Goal: Transaction & Acquisition: Purchase product/service

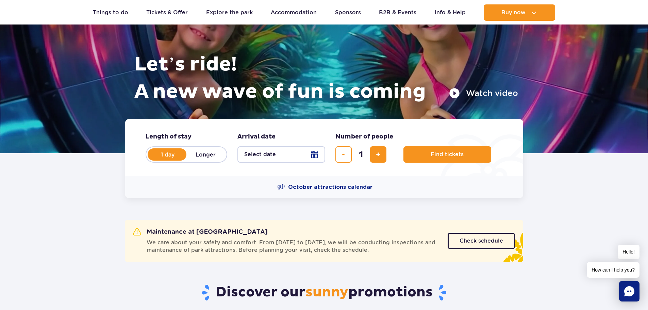
scroll to position [68, 0]
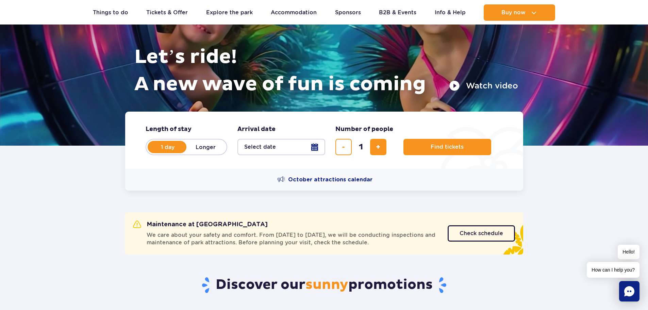
click at [317, 148] on button "Select date" at bounding box center [281, 147] width 88 height 16
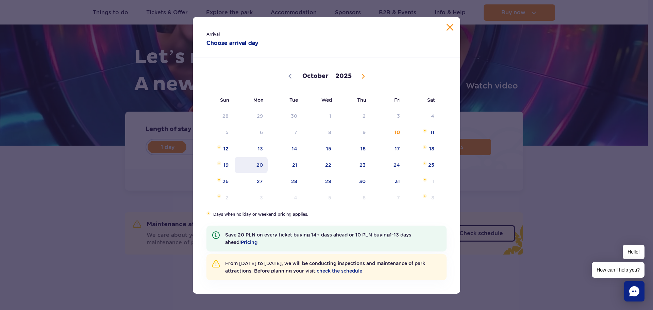
click at [252, 166] on span "20" at bounding box center [251, 165] width 34 height 16
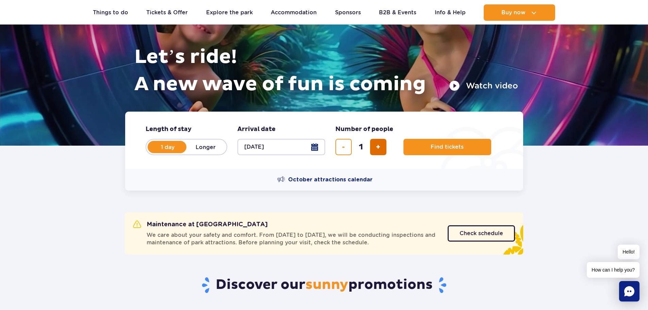
click at [378, 147] on span "add ticket" at bounding box center [378, 147] width 4 height 0
type input "2"
click at [447, 146] on span "Find tickets" at bounding box center [444, 147] width 33 height 6
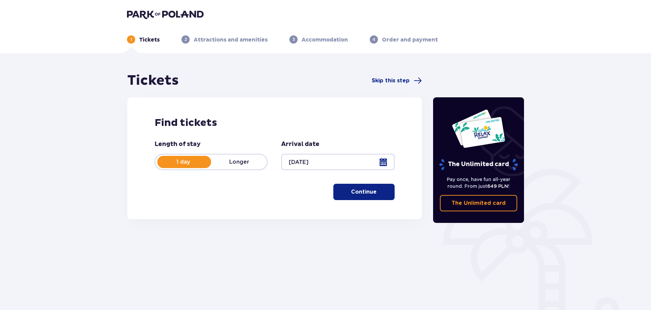
click at [367, 193] on p "Continue" at bounding box center [364, 191] width 26 height 7
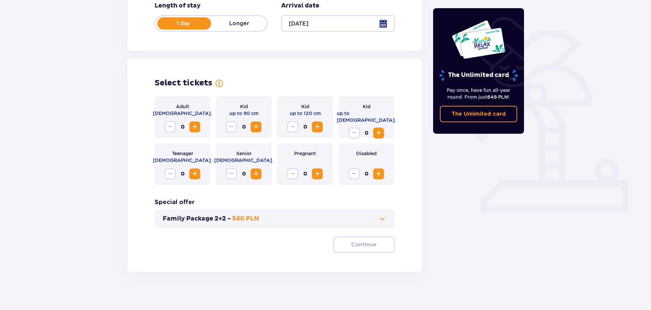
scroll to position [141, 0]
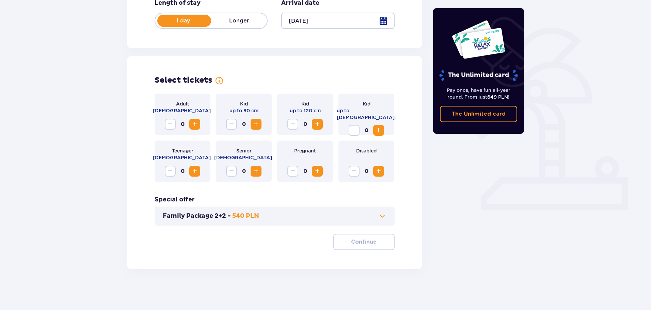
click at [192, 124] on span "Increase" at bounding box center [195, 124] width 8 height 8
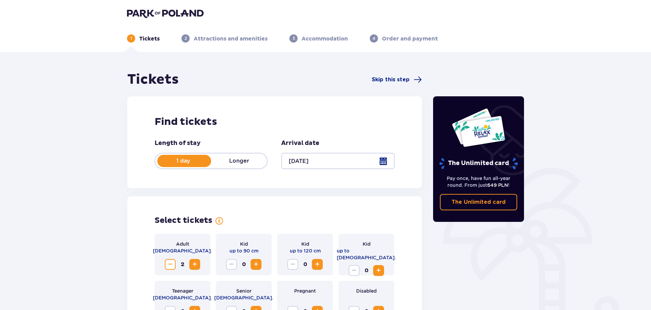
scroll to position [0, 0]
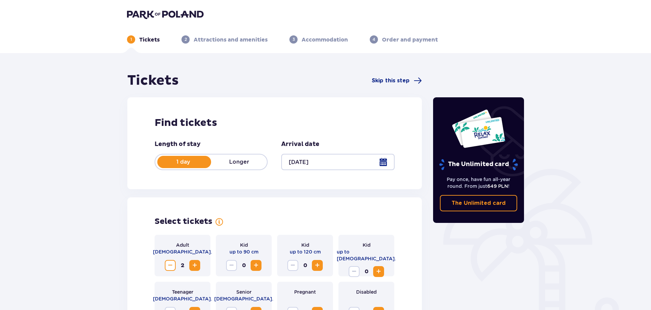
click at [382, 164] on div at bounding box center [337, 162] width 113 height 16
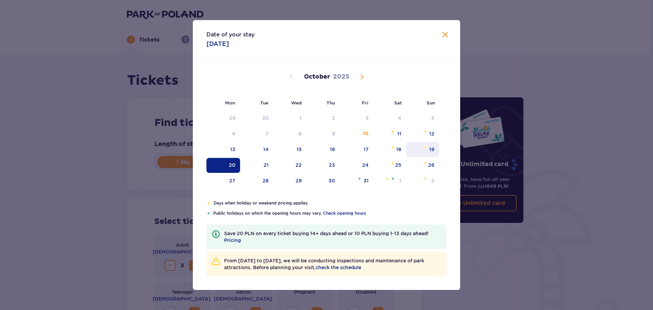
click at [430, 151] on div "19" at bounding box center [431, 149] width 5 height 7
type input "[DATE]"
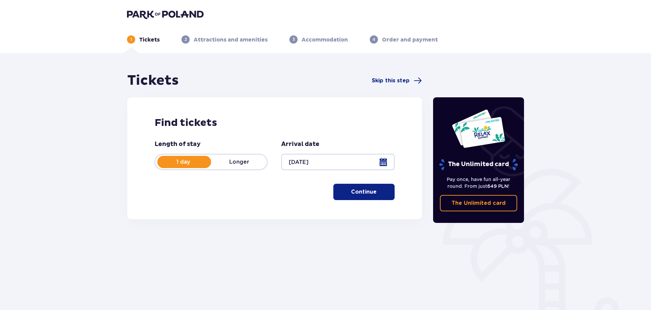
click at [353, 193] on p "Continue" at bounding box center [364, 191] width 26 height 7
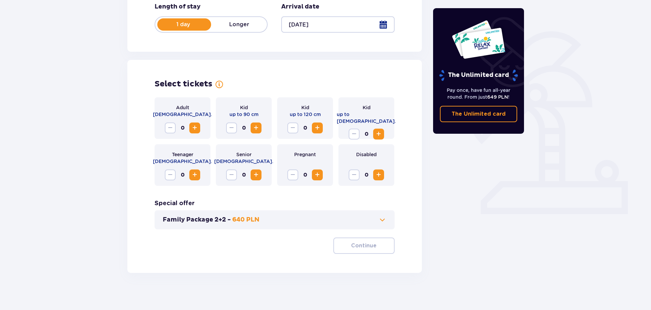
scroll to position [141, 0]
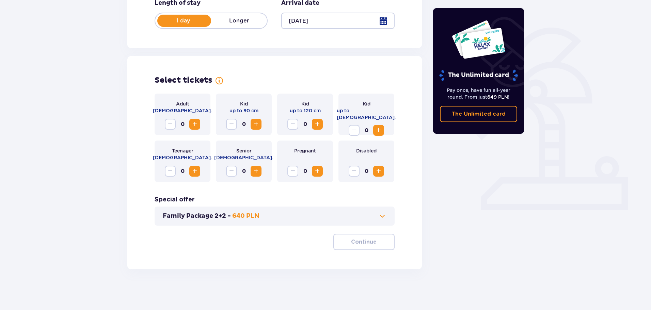
click at [197, 124] on span "Increase" at bounding box center [195, 124] width 8 height 8
click at [195, 124] on span "Increase" at bounding box center [195, 124] width 8 height 8
click at [378, 217] on span at bounding box center [382, 216] width 8 height 8
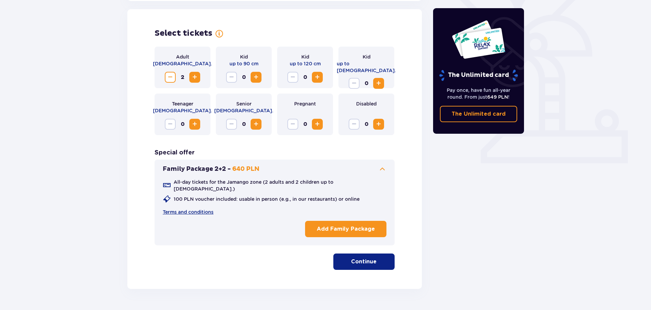
scroll to position [189, 0]
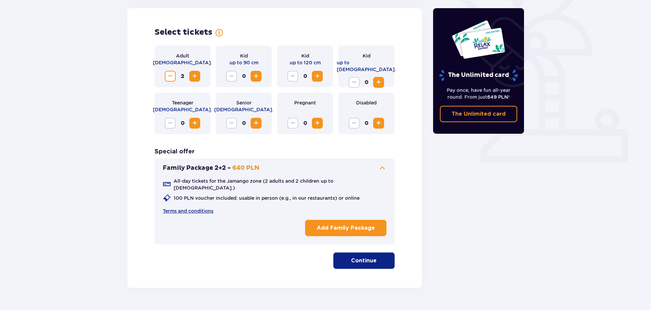
click at [165, 194] on span at bounding box center [167, 198] width 8 height 8
click at [374, 257] on span "button" at bounding box center [378, 261] width 8 height 8
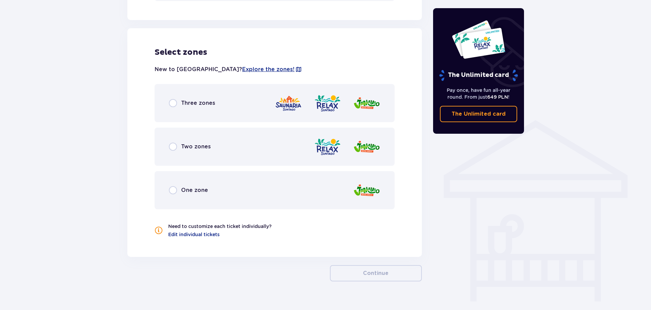
scroll to position [439, 0]
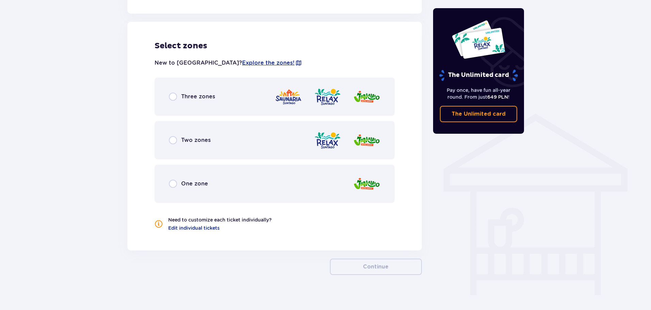
click at [173, 180] on input "radio" at bounding box center [173, 184] width 8 height 8
radio input "true"
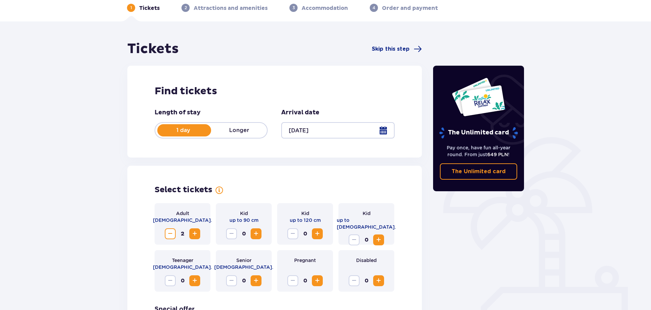
scroll to position [15, 0]
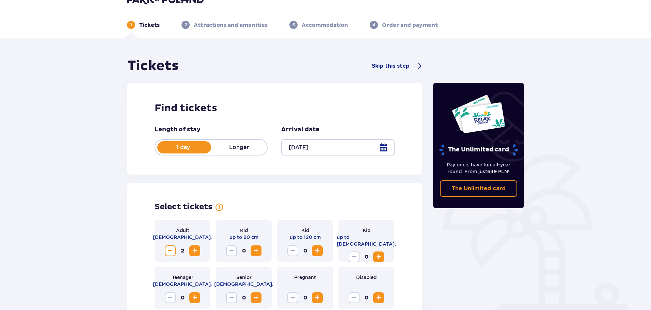
click at [173, 252] on span "Decrease" at bounding box center [170, 251] width 8 height 8
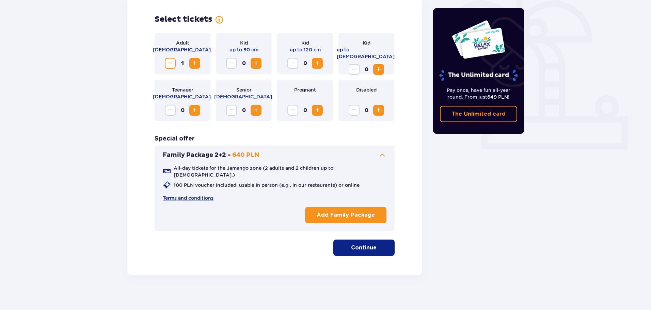
scroll to position [202, 0]
click at [369, 246] on p "Continue" at bounding box center [364, 247] width 26 height 7
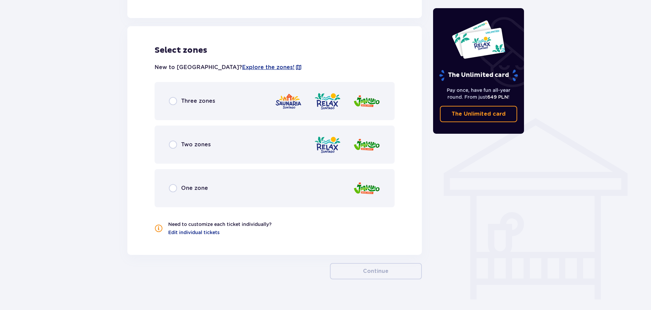
scroll to position [439, 0]
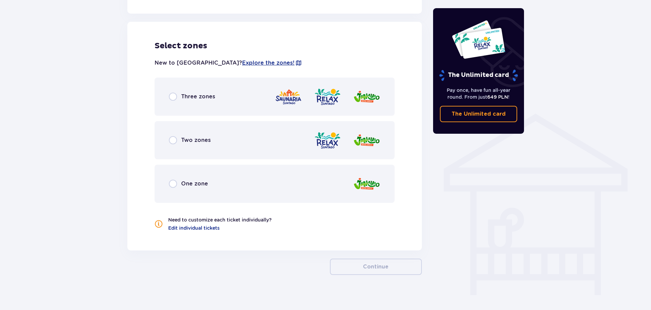
click at [200, 180] on span "One zone" at bounding box center [194, 183] width 27 height 7
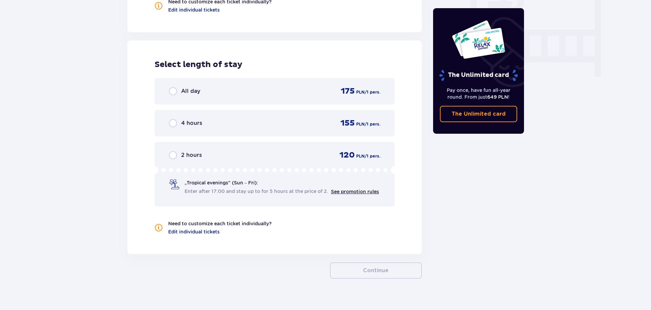
scroll to position [661, 0]
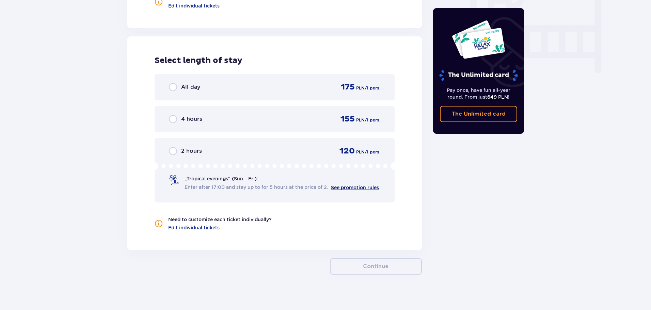
click at [358, 185] on link "See promotion rules" at bounding box center [355, 187] width 48 height 5
click at [202, 225] on span "Edit individual tickets" at bounding box center [193, 227] width 51 height 7
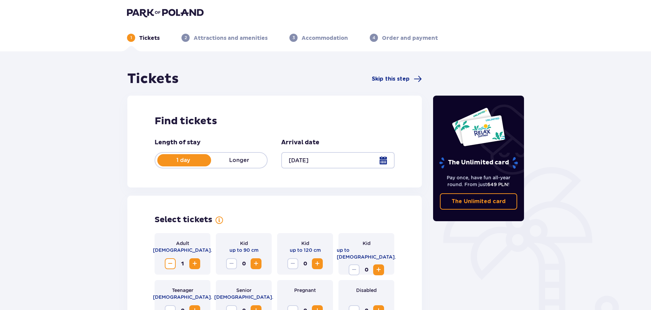
scroll to position [0, 0]
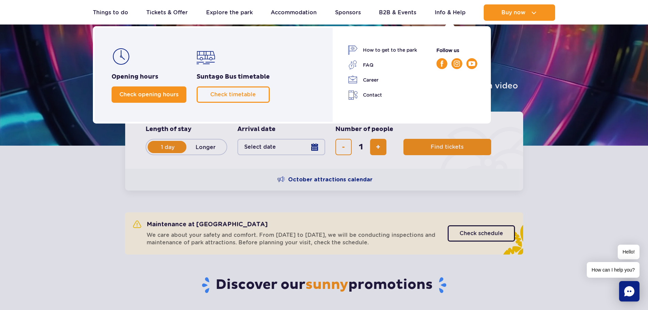
click at [172, 97] on span "Check opening hours" at bounding box center [148, 94] width 59 height 6
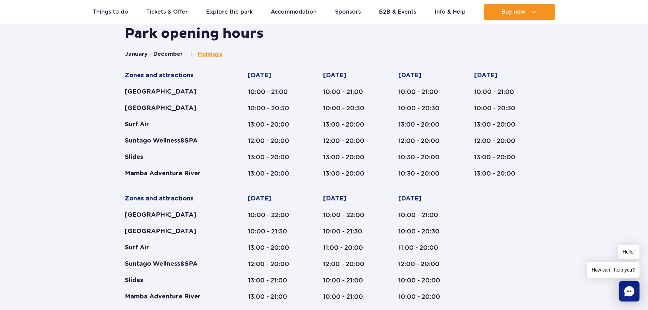
scroll to position [353, 0]
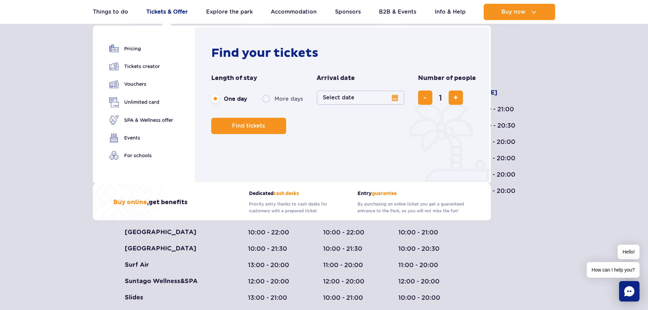
click at [161, 14] on link "Tickets & Offer" at bounding box center [167, 12] width 42 height 16
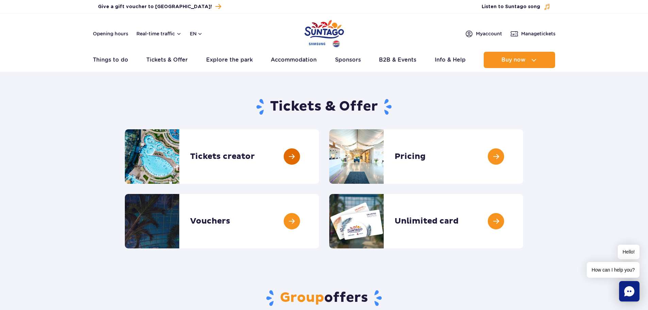
click at [319, 160] on link at bounding box center [319, 156] width 0 height 54
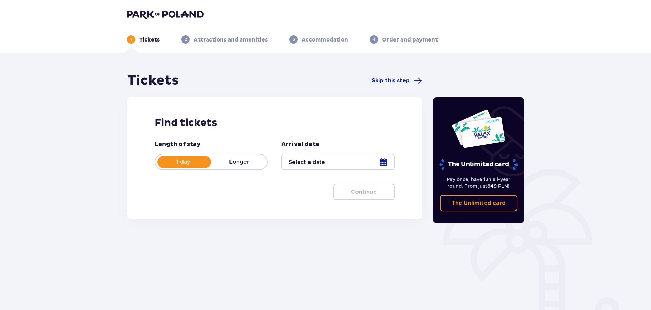
click at [322, 161] on div at bounding box center [337, 162] width 113 height 16
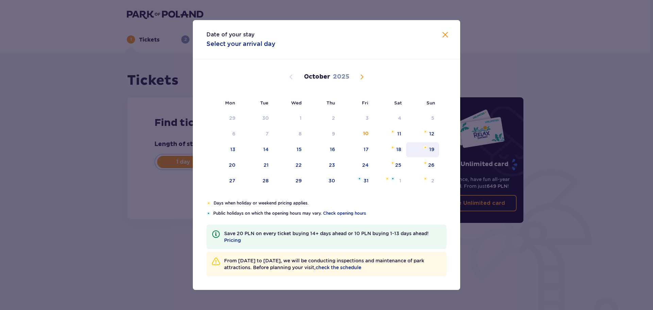
click at [432, 149] on div "19" at bounding box center [431, 149] width 5 height 7
type input "[DATE]"
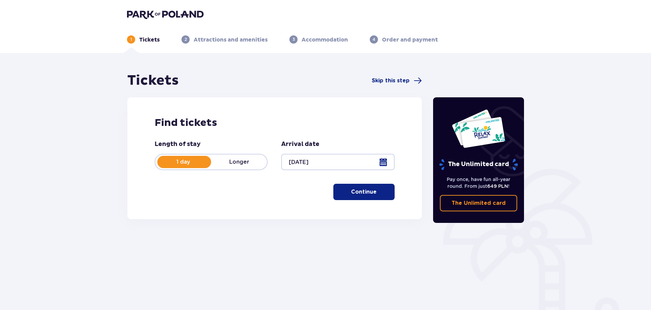
click at [356, 195] on p "Continue" at bounding box center [364, 191] width 26 height 7
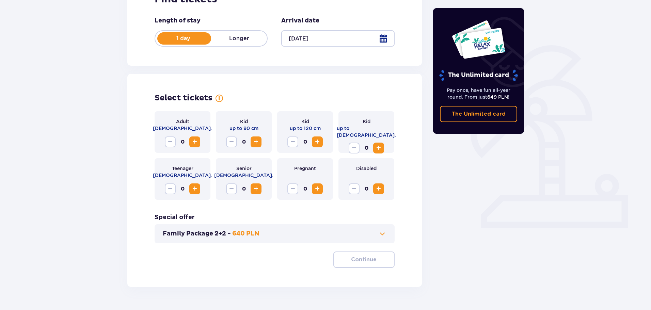
scroll to position [141, 0]
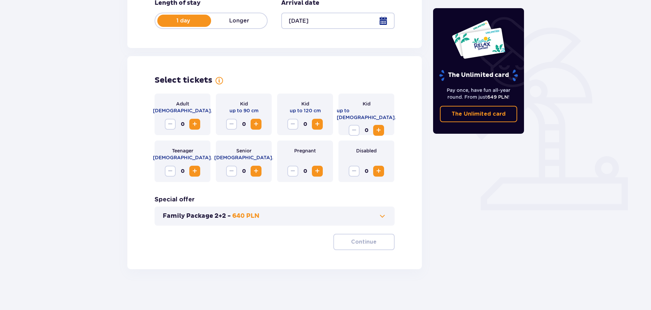
click at [194, 126] on span "Increase" at bounding box center [195, 124] width 8 height 8
click at [371, 244] on button "Continue" at bounding box center [363, 242] width 61 height 16
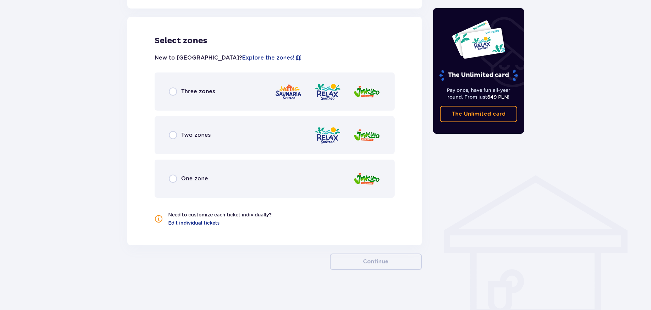
scroll to position [378, 0]
drag, startPoint x: 173, startPoint y: 177, endPoint x: 215, endPoint y: 210, distance: 53.8
click at [172, 177] on input "radio" at bounding box center [173, 178] width 8 height 8
radio input "true"
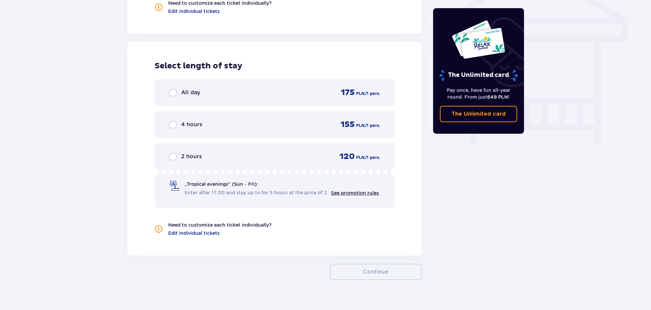
scroll to position [600, 0]
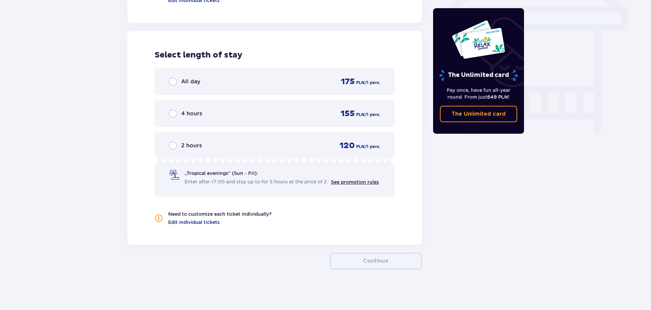
click at [173, 114] on input "radio" at bounding box center [173, 114] width 8 height 8
radio input "true"
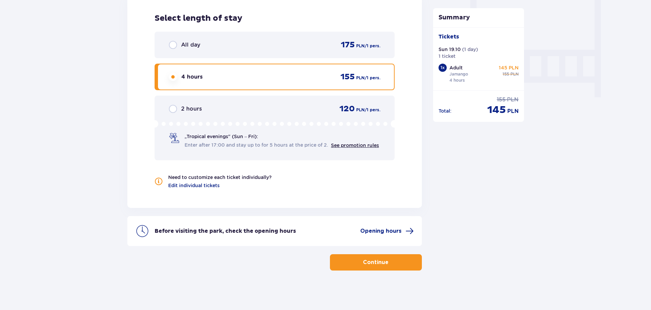
scroll to position [638, 0]
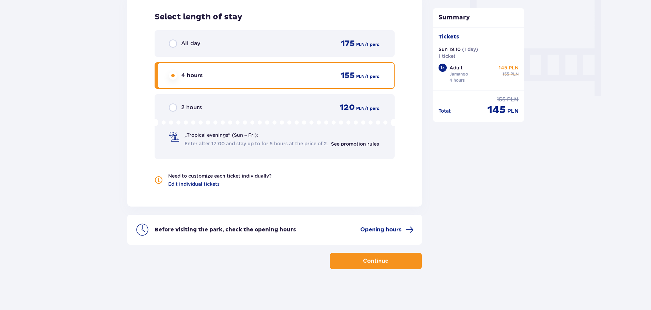
click at [172, 42] on input "radio" at bounding box center [173, 43] width 8 height 8
radio input "true"
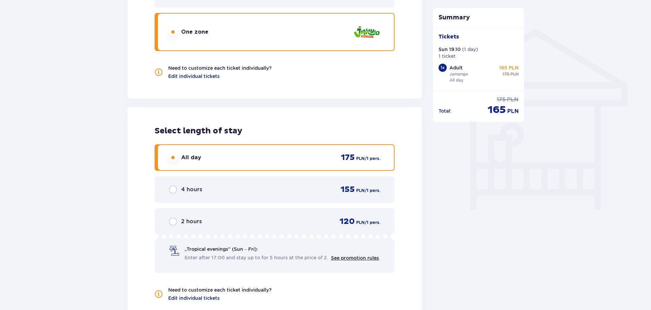
scroll to position [536, 0]
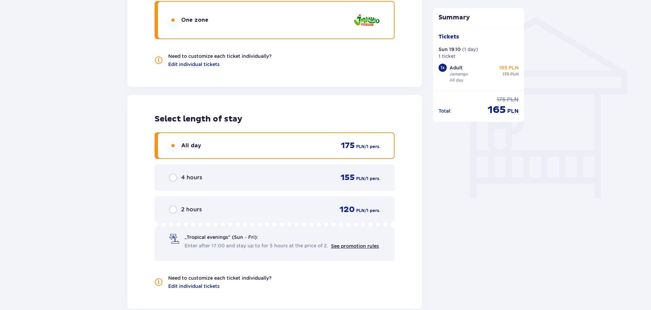
click at [279, 203] on div "2 hours 120 PLN / 1 pers. „Tropical evenings" (Sun – Fri): Enter after 17:00 an…" at bounding box center [274, 228] width 240 height 65
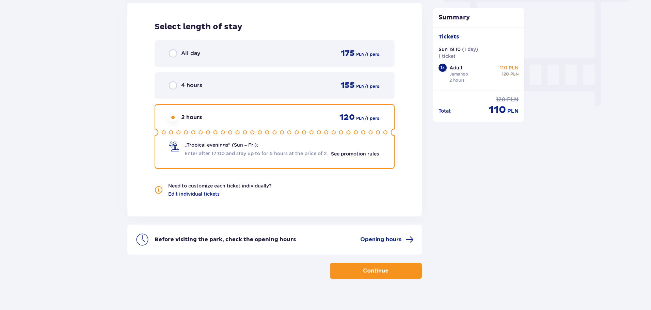
scroll to position [638, 0]
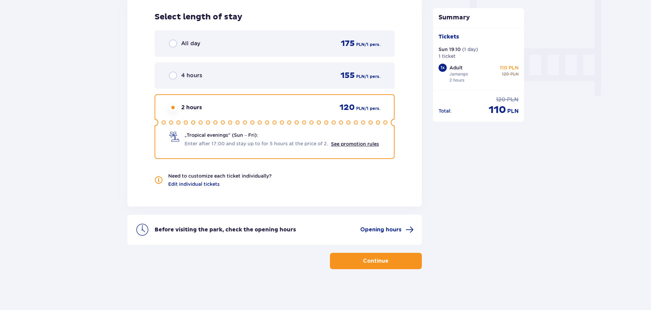
drag, startPoint x: 381, startPoint y: 261, endPoint x: 432, endPoint y: 286, distance: 56.6
click at [381, 261] on p "Continue" at bounding box center [376, 260] width 26 height 7
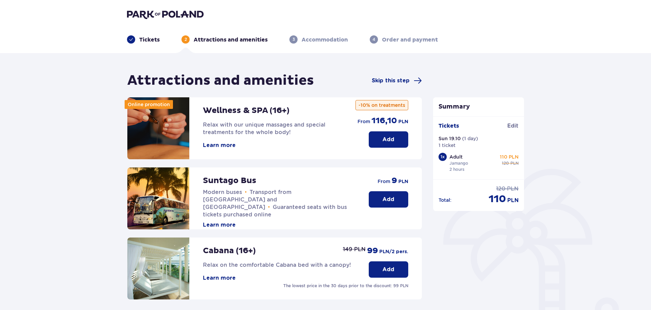
click at [151, 41] on p "Tickets" at bounding box center [149, 39] width 20 height 7
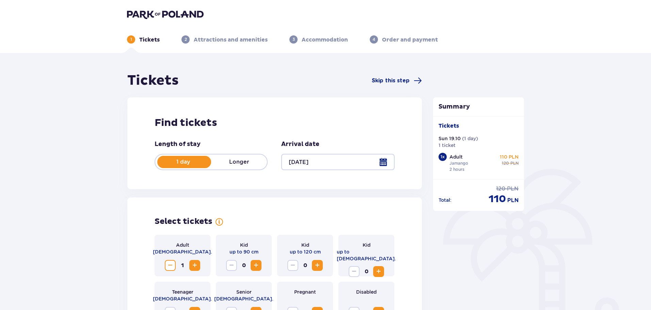
click at [389, 160] on div at bounding box center [337, 162] width 113 height 16
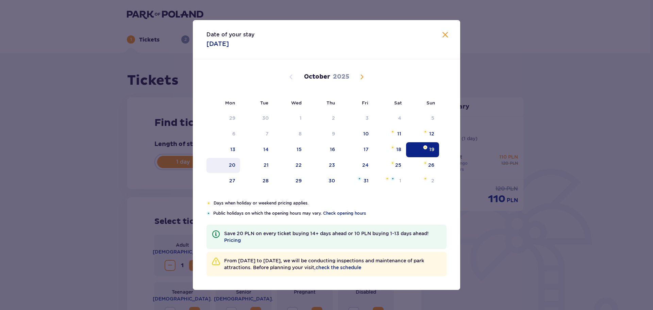
click at [232, 167] on div "20" at bounding box center [232, 165] width 6 height 7
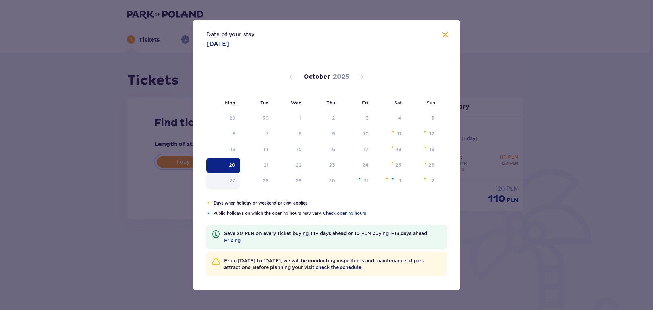
type input "[DATE]"
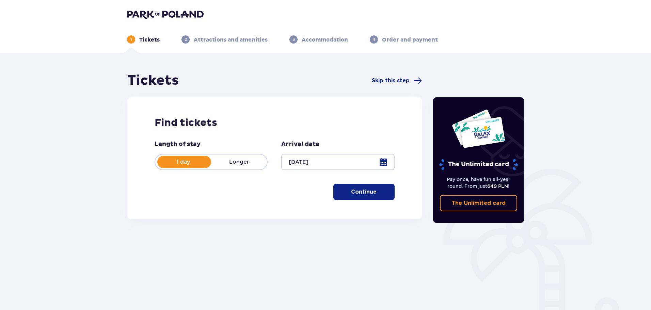
click at [364, 193] on p "Continue" at bounding box center [364, 191] width 26 height 7
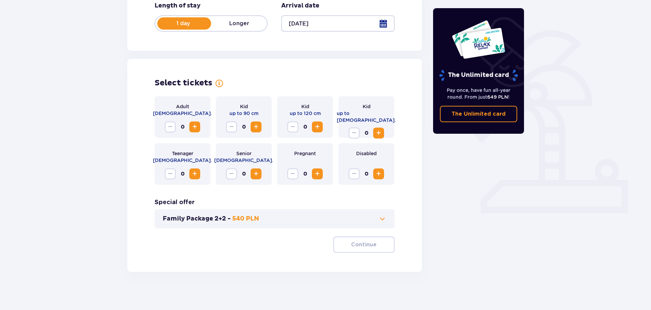
scroll to position [141, 0]
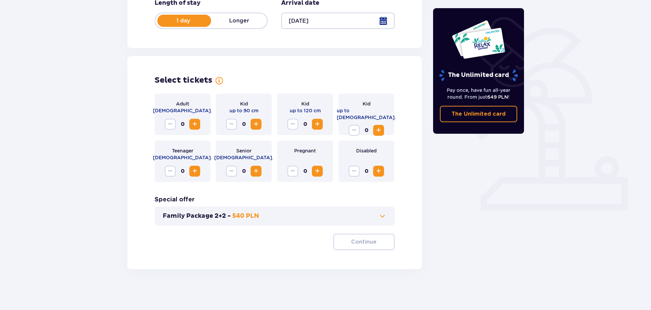
click at [196, 126] on span "Increase" at bounding box center [195, 124] width 8 height 8
click at [369, 245] on p "Continue" at bounding box center [364, 241] width 26 height 7
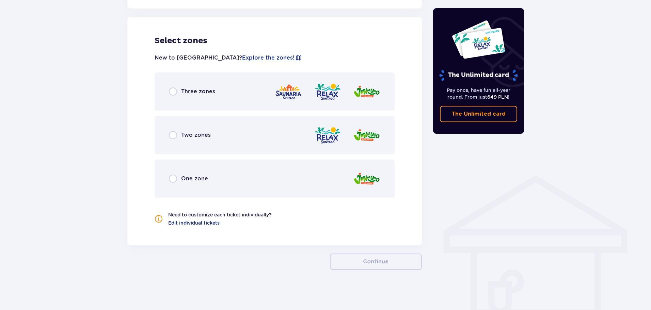
scroll to position [378, 0]
click at [172, 178] on input "radio" at bounding box center [173, 178] width 8 height 8
radio input "true"
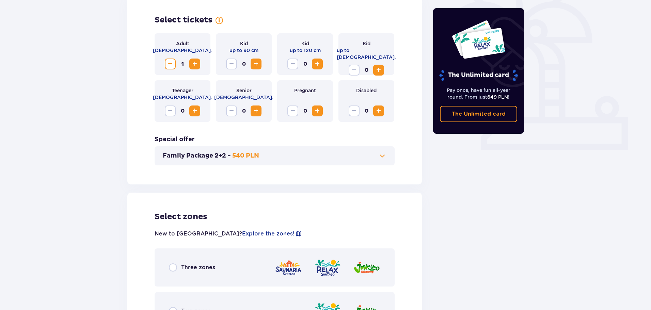
scroll to position [260, 0]
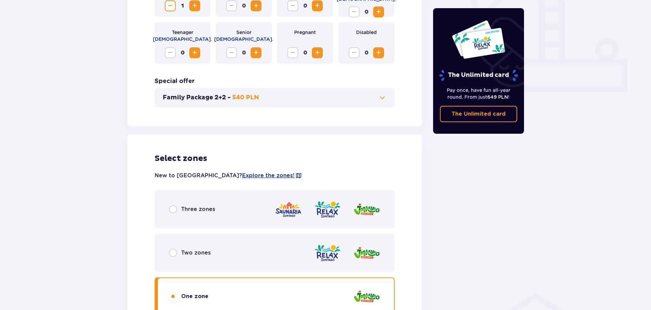
click at [387, 98] on div "Family Package 2+2 - 540 PLN" at bounding box center [274, 97] width 240 height 19
click at [380, 98] on span at bounding box center [382, 98] width 8 height 8
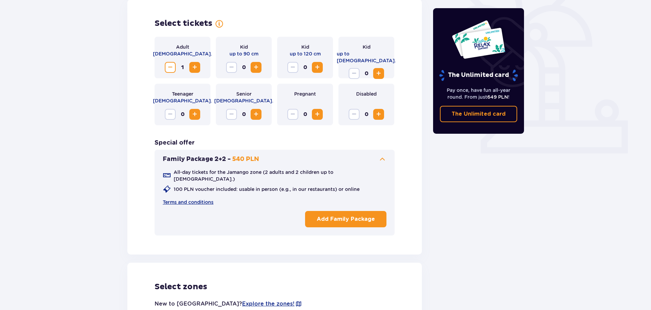
scroll to position [189, 0]
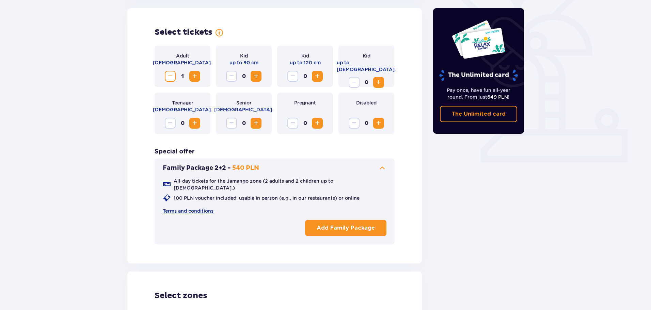
click at [196, 76] on span "Increase" at bounding box center [195, 76] width 8 height 8
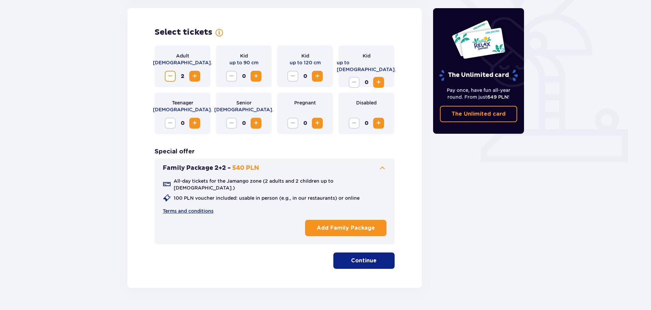
click at [360, 257] on p "Continue" at bounding box center [364, 260] width 26 height 7
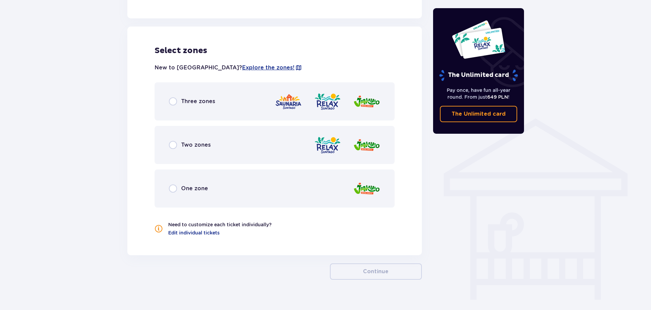
scroll to position [439, 0]
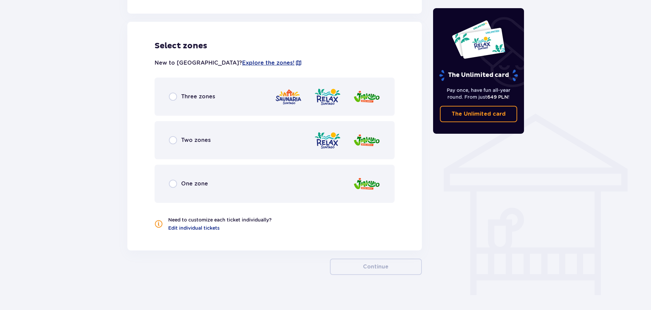
click at [198, 180] on span "One zone" at bounding box center [194, 183] width 27 height 7
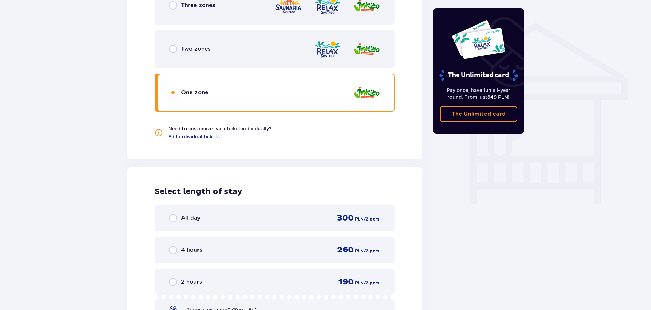
scroll to position [525, 0]
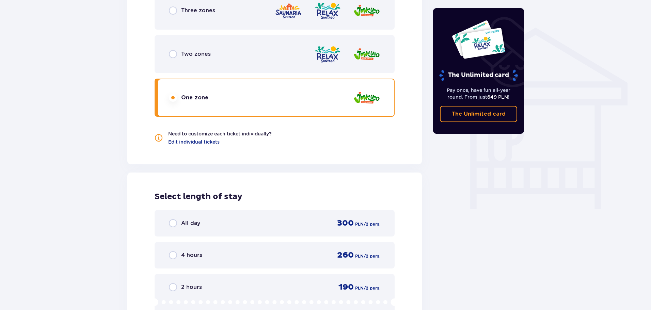
click at [173, 251] on input "radio" at bounding box center [173, 255] width 8 height 8
radio input "true"
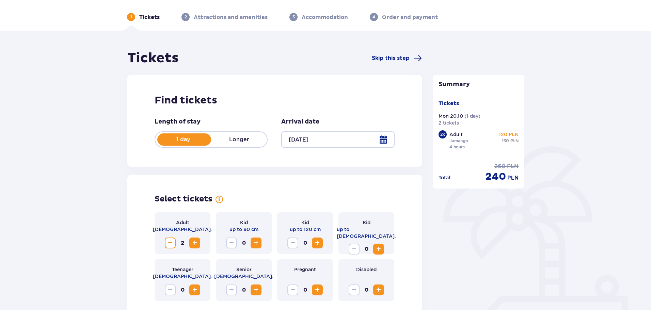
scroll to position [19, 0]
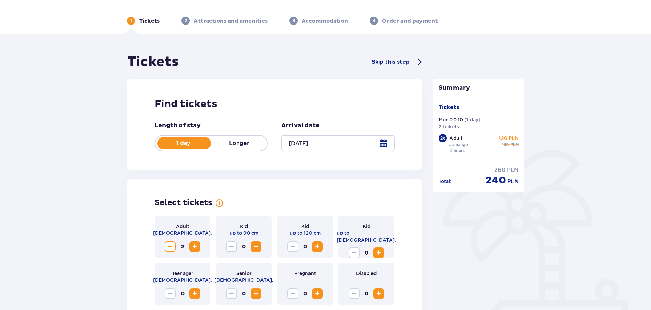
click at [379, 145] on div at bounding box center [337, 143] width 113 height 16
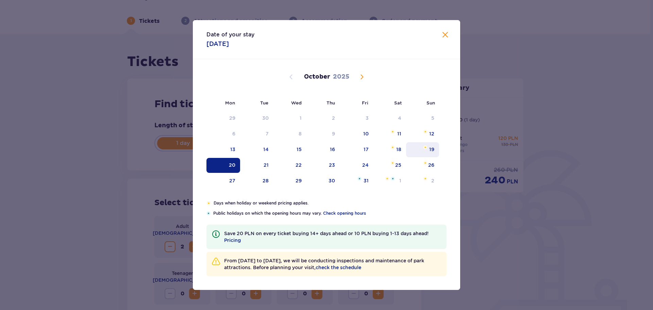
click at [433, 148] on div "19" at bounding box center [431, 149] width 5 height 7
type input "[DATE]"
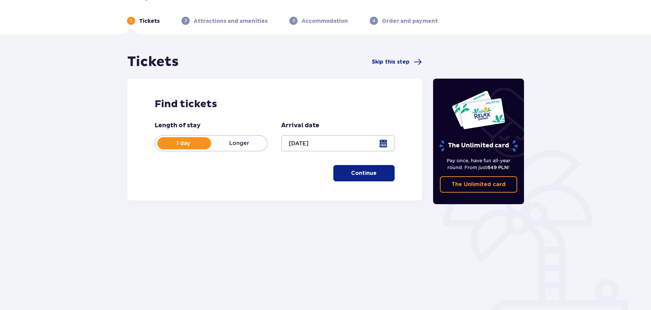
click at [354, 172] on p "Continue" at bounding box center [364, 172] width 26 height 7
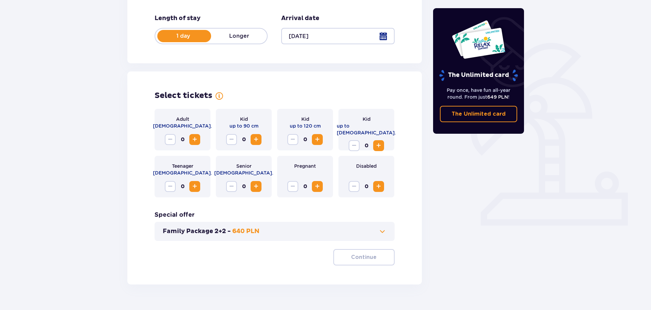
scroll to position [141, 0]
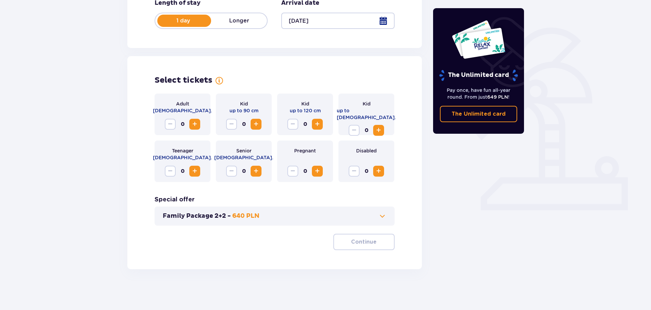
click at [196, 125] on span "Increase" at bounding box center [195, 124] width 8 height 8
click at [375, 244] on span "button" at bounding box center [378, 242] width 8 height 8
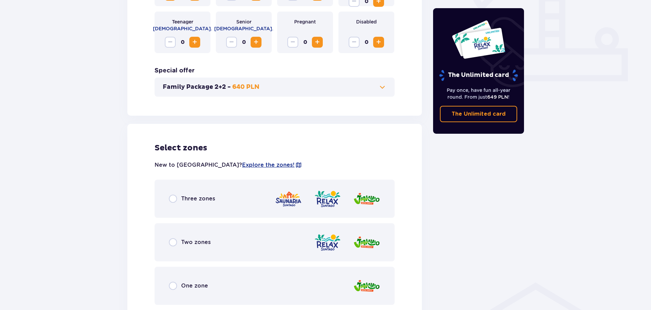
scroll to position [306, 0]
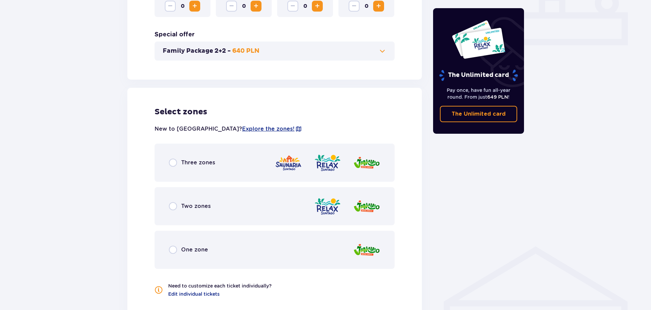
click at [187, 251] on span "One zone" at bounding box center [194, 249] width 27 height 7
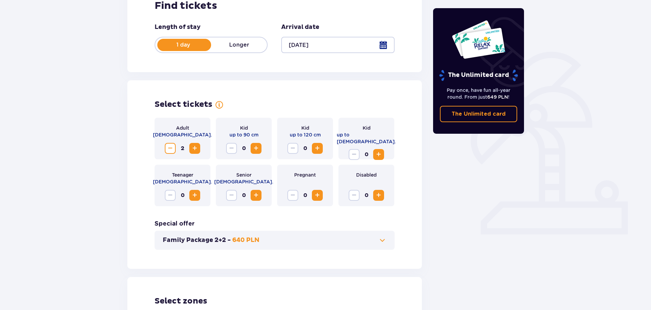
scroll to position [136, 0]
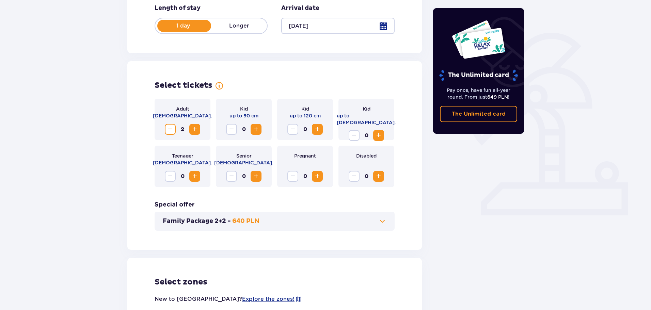
click at [380, 131] on span "Increase" at bounding box center [378, 135] width 8 height 8
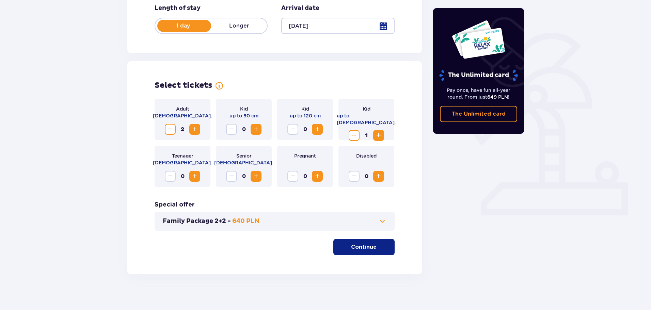
click at [380, 131] on span "Increase" at bounding box center [378, 135] width 8 height 8
click at [361, 249] on p "Continue" at bounding box center [364, 246] width 26 height 7
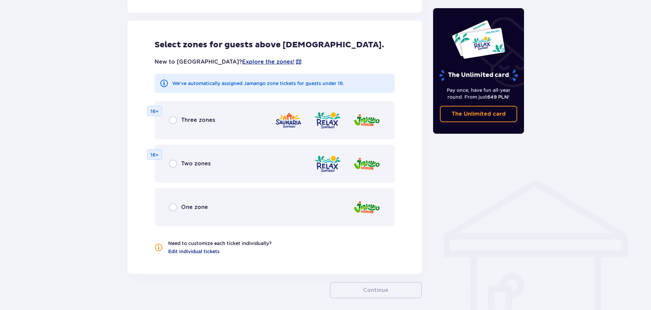
scroll to position [378, 0]
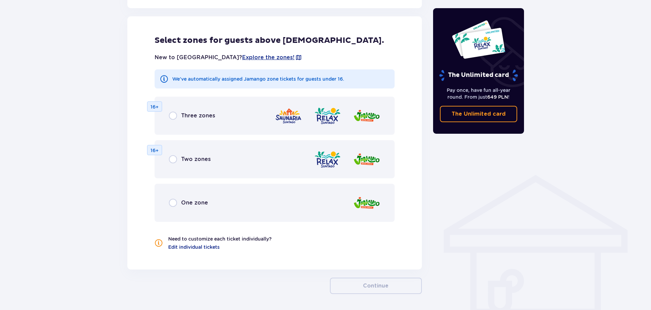
click at [176, 203] on input "radio" at bounding box center [173, 203] width 8 height 8
radio input "true"
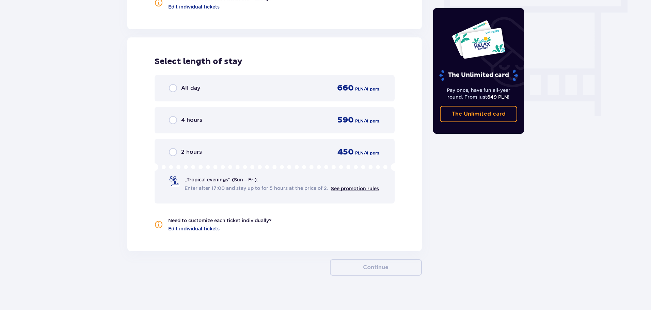
scroll to position [624, 0]
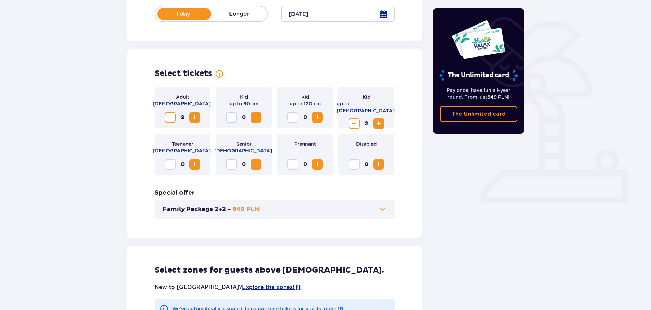
click at [351, 119] on span "Decrease" at bounding box center [354, 123] width 8 height 8
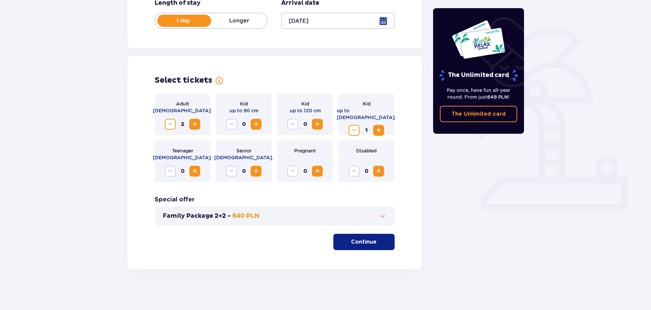
scroll to position [141, 0]
click at [358, 243] on p "Continue" at bounding box center [364, 241] width 26 height 7
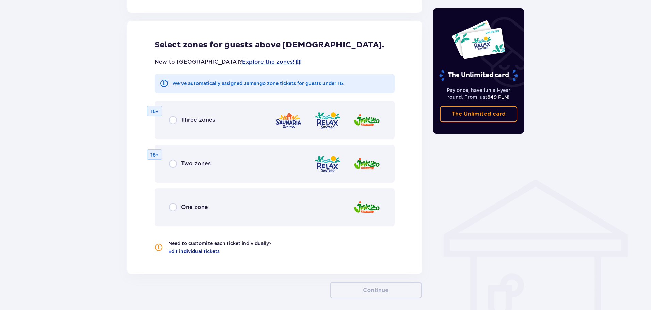
scroll to position [378, 0]
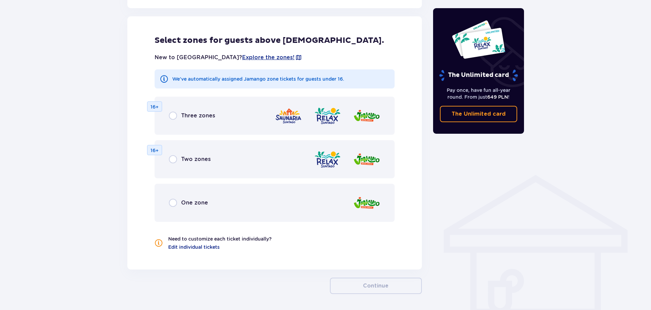
click at [199, 204] on span "One zone" at bounding box center [194, 202] width 27 height 7
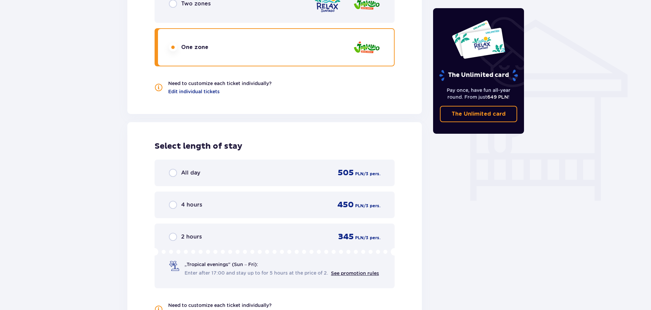
scroll to position [624, 0]
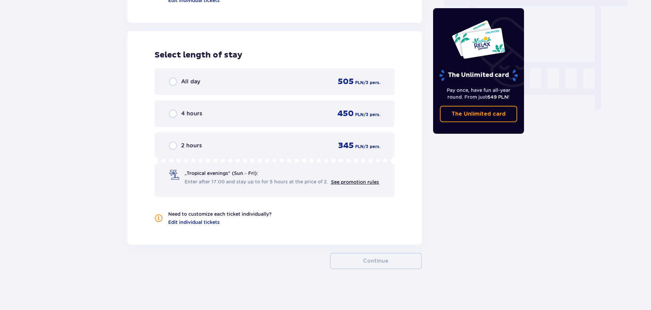
click at [195, 113] on span "4 hours" at bounding box center [191, 113] width 21 height 7
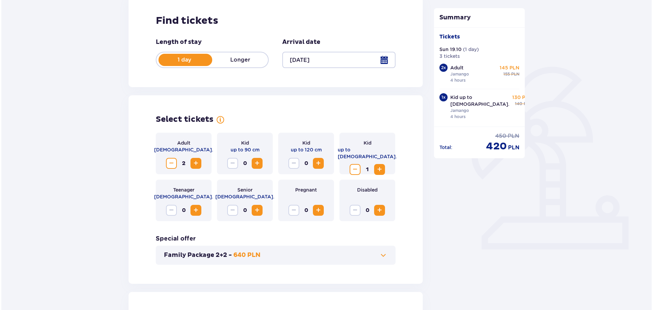
scroll to position [118, 0]
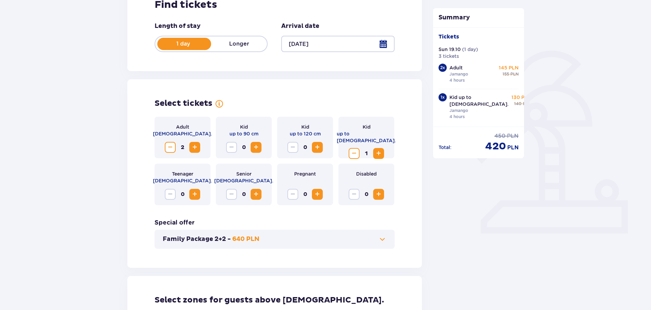
click at [383, 46] on div at bounding box center [337, 44] width 113 height 16
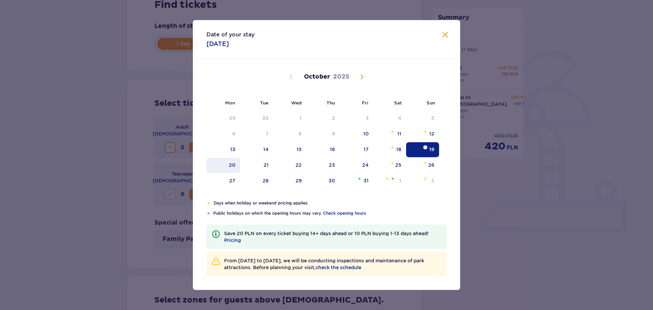
click at [237, 164] on div "20" at bounding box center [224, 165] width 34 height 15
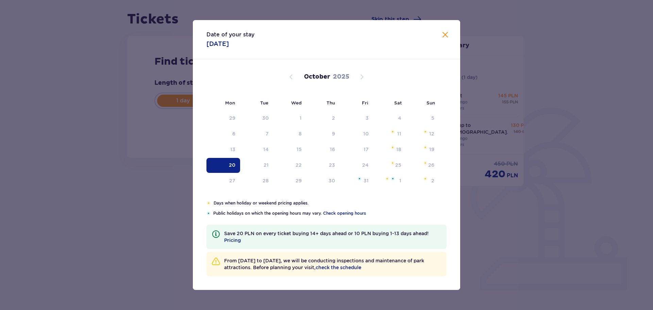
scroll to position [54, 0]
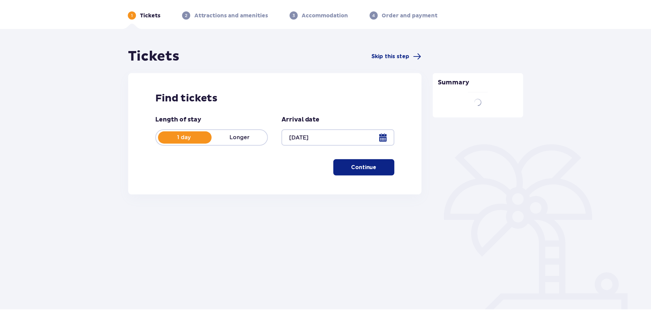
scroll to position [24, 0]
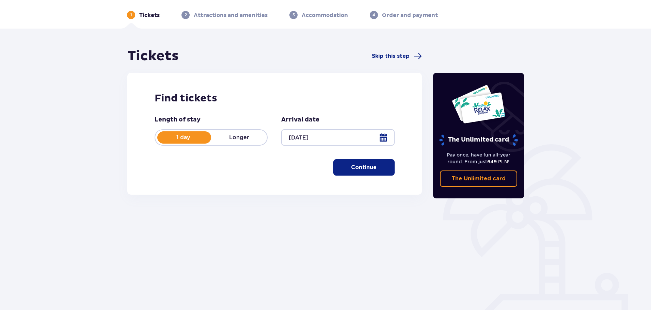
click at [339, 168] on button "Continue" at bounding box center [363, 167] width 61 height 16
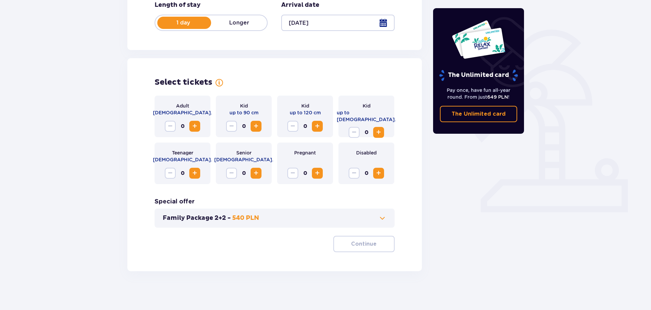
scroll to position [141, 0]
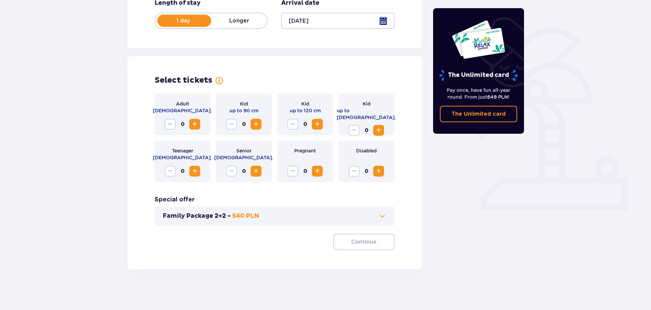
click at [194, 123] on span "Increase" at bounding box center [195, 124] width 8 height 8
click at [376, 126] on span "Increase" at bounding box center [378, 130] width 8 height 8
click at [361, 242] on p "Continue" at bounding box center [364, 241] width 26 height 7
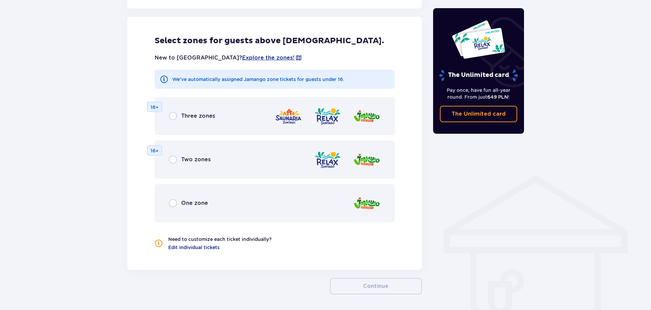
scroll to position [378, 0]
click at [199, 202] on span "One zone" at bounding box center [194, 202] width 27 height 7
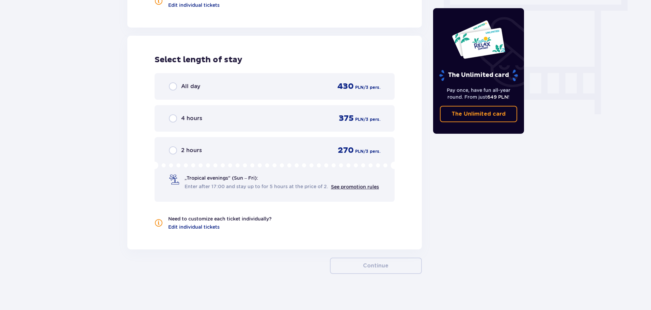
scroll to position [624, 0]
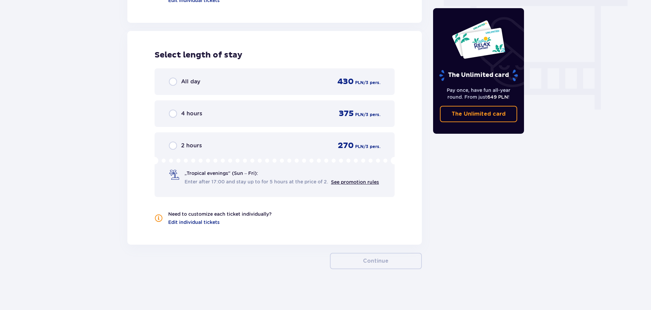
click at [192, 114] on span "4 hours" at bounding box center [191, 113] width 21 height 7
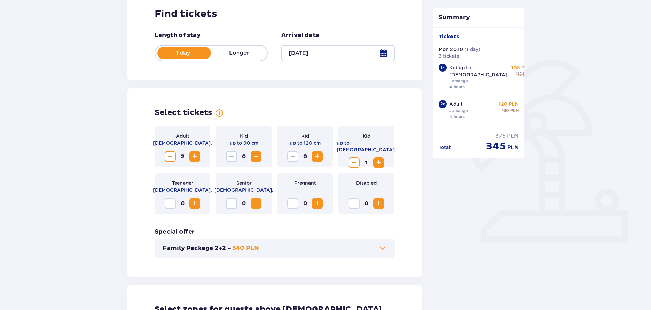
scroll to position [16, 0]
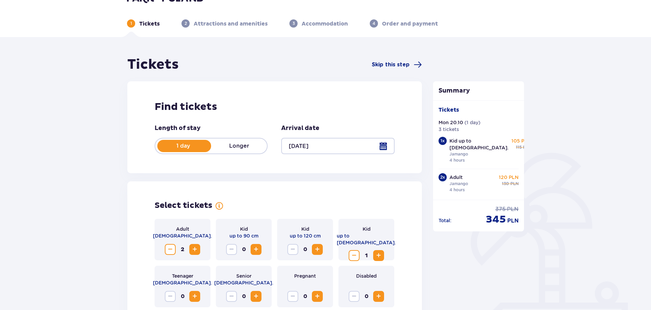
click at [382, 152] on div at bounding box center [337, 146] width 113 height 16
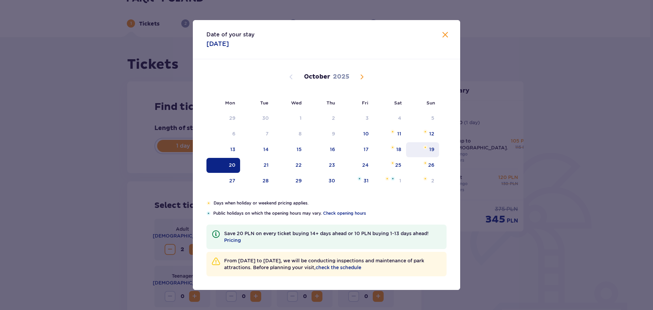
click at [424, 148] on img "Sunday, October 19, 2025" at bounding box center [425, 147] width 4 height 4
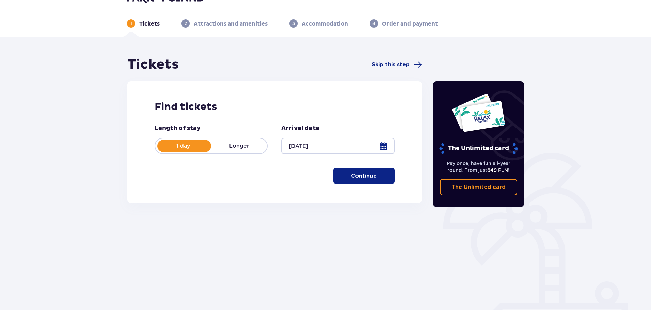
click at [358, 177] on p "Continue" at bounding box center [364, 175] width 26 height 7
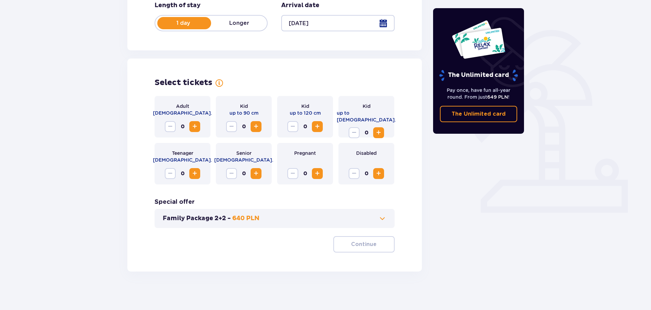
scroll to position [141, 0]
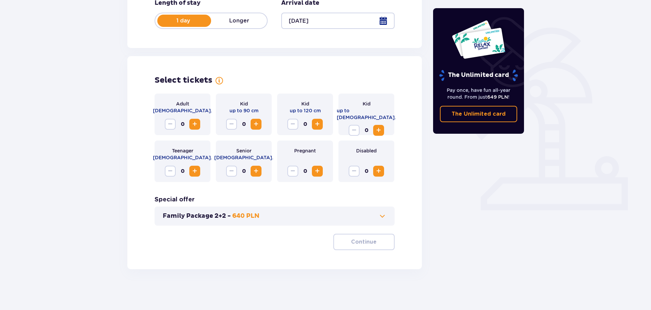
click at [197, 123] on span "Increase" at bounding box center [195, 124] width 8 height 8
click at [376, 126] on span "Increase" at bounding box center [378, 130] width 8 height 8
click at [368, 242] on p "Continue" at bounding box center [364, 241] width 26 height 7
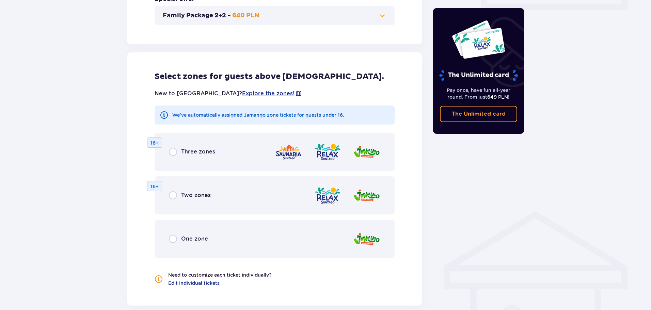
scroll to position [378, 0]
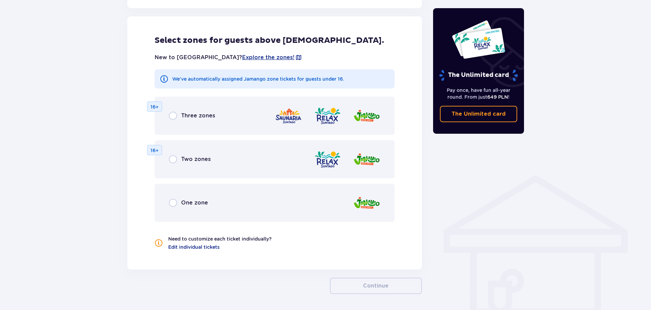
click at [198, 203] on span "One zone" at bounding box center [194, 202] width 27 height 7
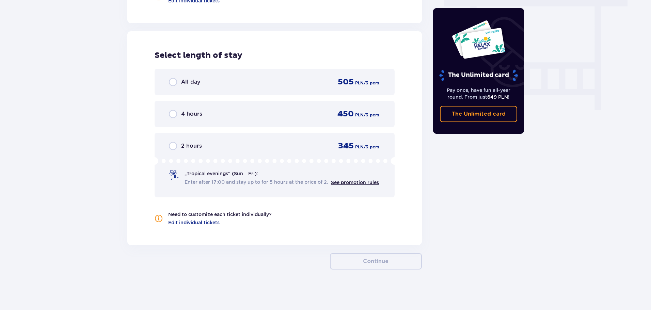
scroll to position [624, 0]
click at [187, 114] on span "4 hours" at bounding box center [191, 113] width 21 height 7
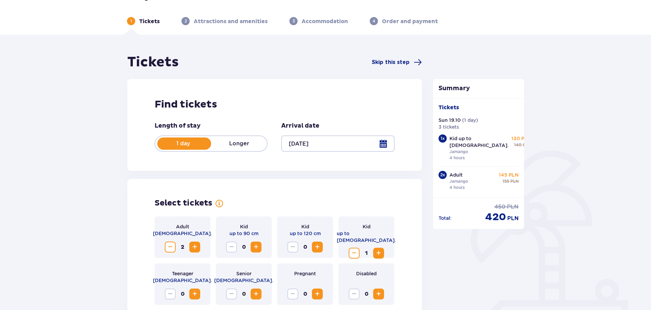
scroll to position [0, 0]
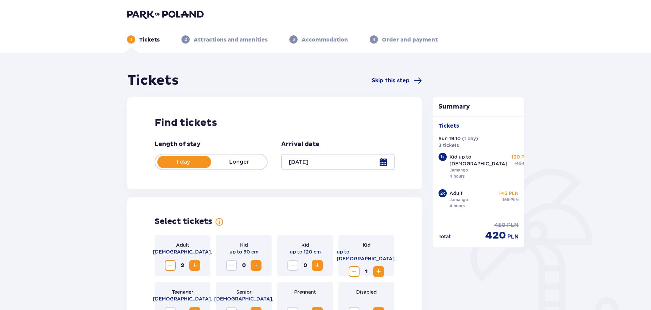
click at [382, 164] on div at bounding box center [337, 162] width 113 height 16
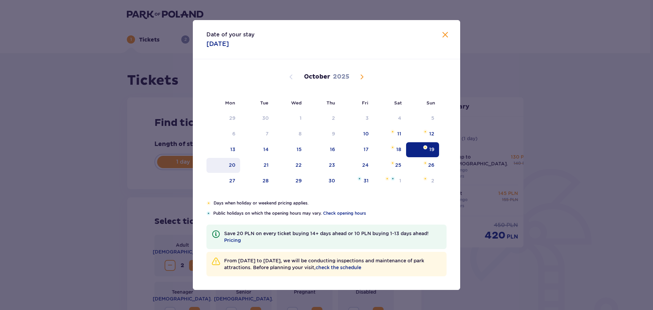
click at [229, 165] on div "20" at bounding box center [232, 165] width 6 height 7
type input "[DATE]"
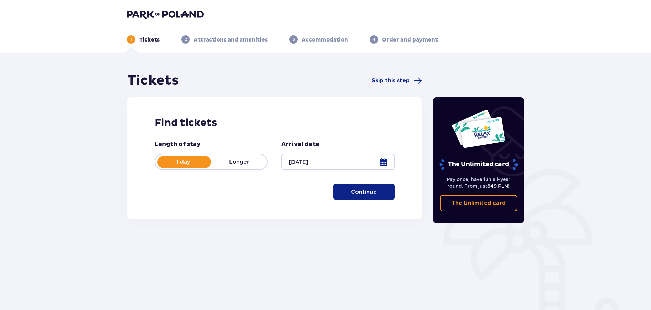
click at [351, 193] on p "Continue" at bounding box center [364, 191] width 26 height 7
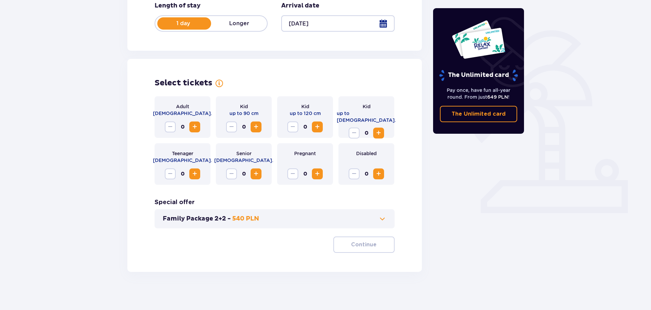
scroll to position [141, 0]
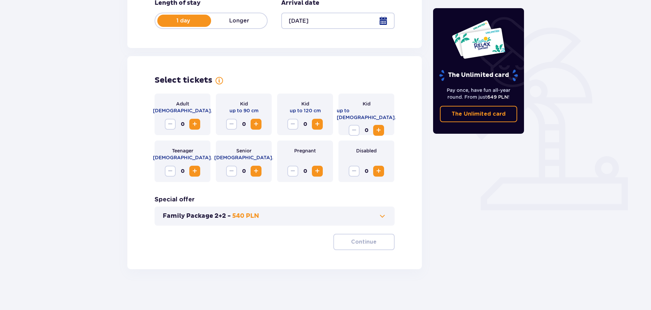
click at [191, 127] on span "Increase" at bounding box center [195, 124] width 8 height 8
click at [380, 126] on span "Increase" at bounding box center [378, 130] width 8 height 8
click at [363, 238] on p "Continue" at bounding box center [364, 241] width 26 height 7
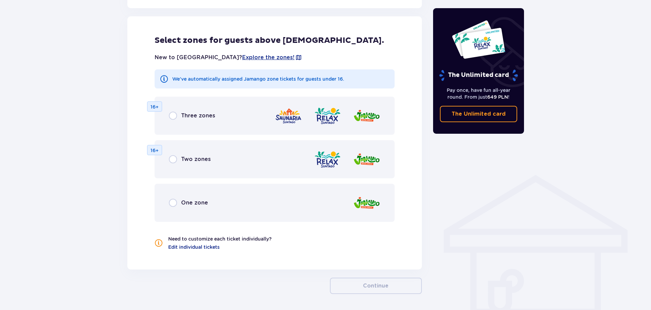
click at [217, 200] on div "One zone" at bounding box center [274, 203] width 240 height 38
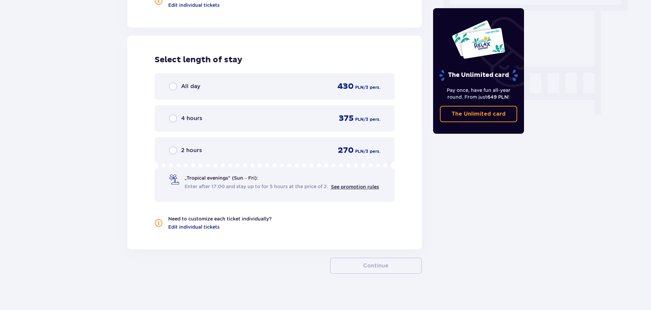
scroll to position [624, 0]
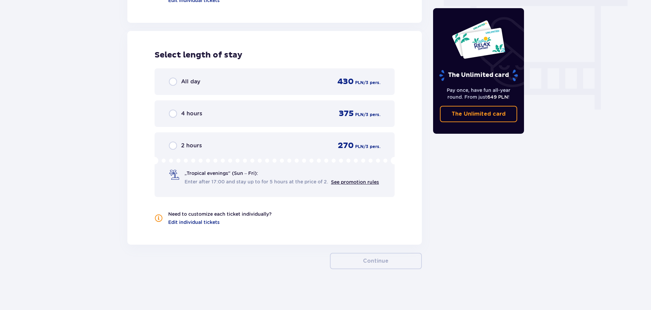
click at [218, 147] on div "2 hours 270 PLN / 3 pers." at bounding box center [274, 146] width 211 height 10
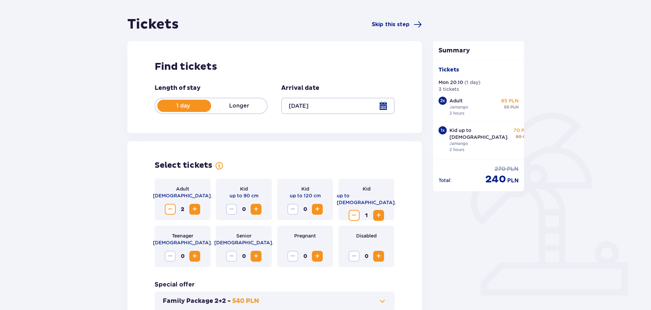
scroll to position [0, 0]
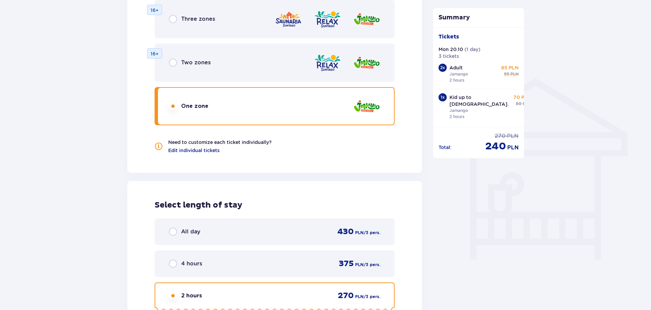
scroll to position [544, 0]
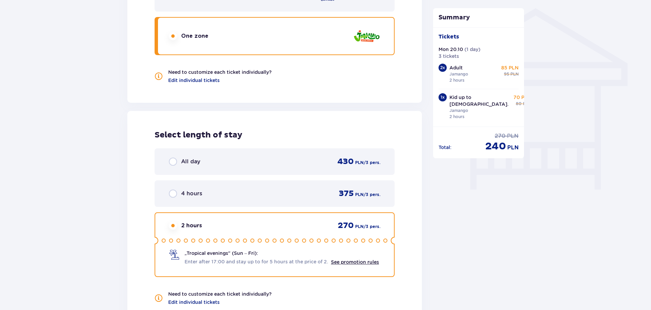
click at [265, 197] on div "4 hours 375 PLN / 3 pers." at bounding box center [274, 193] width 211 height 10
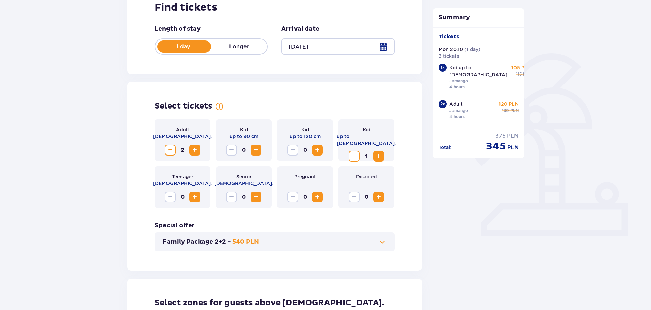
scroll to position [50, 0]
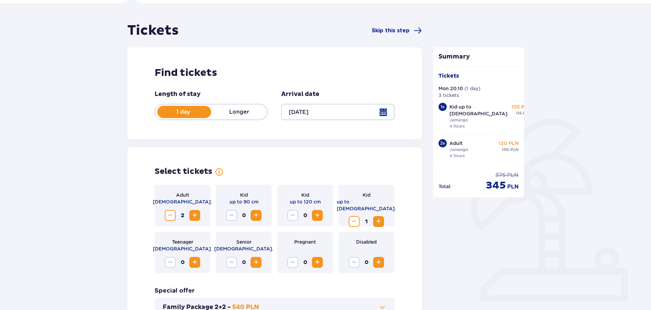
click at [382, 110] on div at bounding box center [337, 112] width 113 height 16
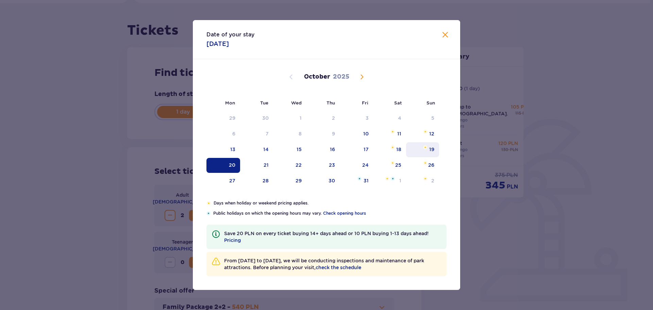
drag, startPoint x: 428, startPoint y: 148, endPoint x: 425, endPoint y: 150, distance: 3.8
click at [427, 148] on img "Sunday, October 19, 2025" at bounding box center [425, 147] width 4 height 4
type input "[DATE]"
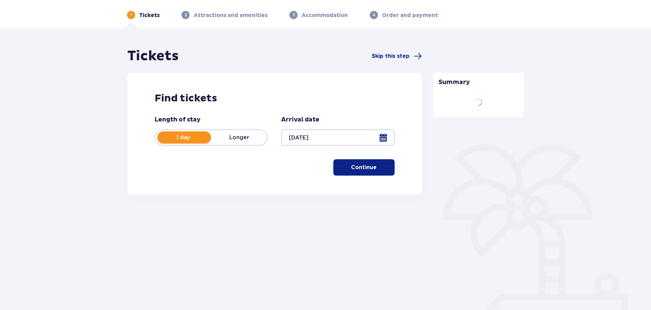
scroll to position [37, 0]
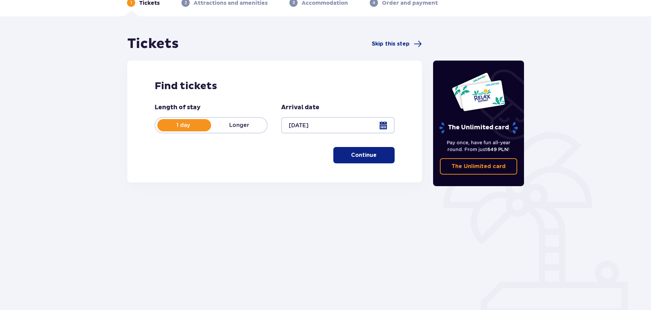
click at [359, 158] on p "Continue" at bounding box center [364, 154] width 26 height 7
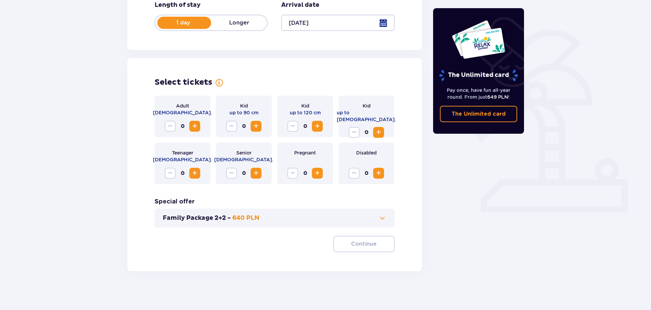
scroll to position [141, 0]
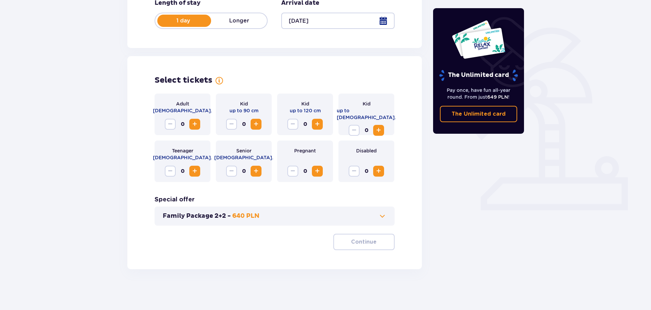
click at [192, 128] on span "Increase" at bounding box center [195, 124] width 8 height 8
drag, startPoint x: 192, startPoint y: 128, endPoint x: 298, endPoint y: 120, distance: 106.1
click at [193, 128] on span "Increase" at bounding box center [195, 124] width 8 height 8
drag, startPoint x: 381, startPoint y: 126, endPoint x: 379, endPoint y: 128, distance: 3.6
click at [381, 126] on span "Increase" at bounding box center [378, 130] width 8 height 8
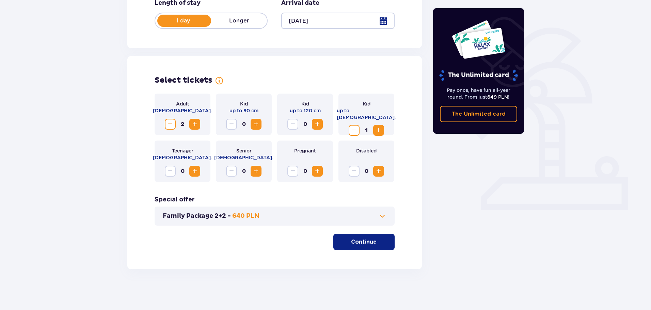
click at [362, 244] on p "Continue" at bounding box center [364, 241] width 26 height 7
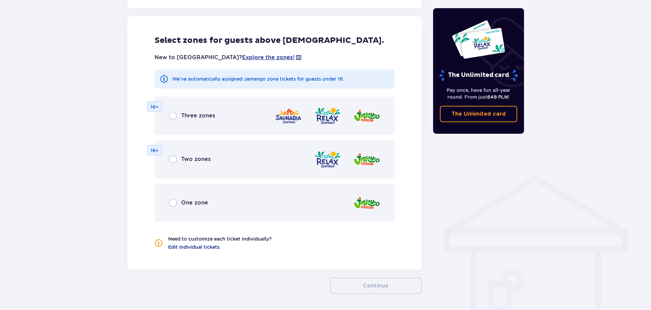
click at [192, 201] on span "One zone" at bounding box center [194, 202] width 27 height 7
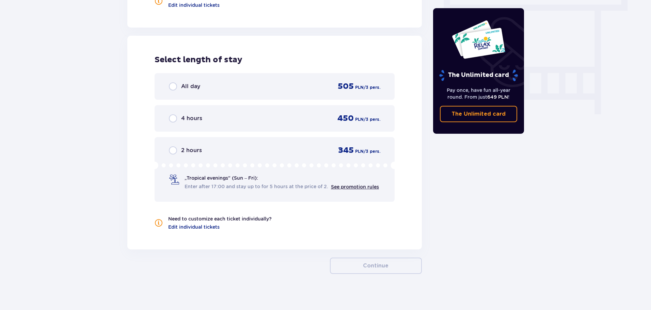
scroll to position [624, 0]
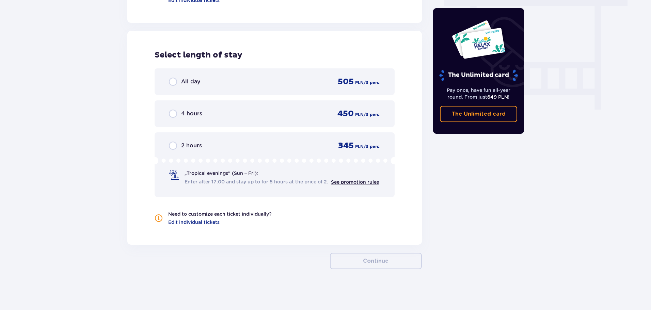
click at [275, 148] on div "2 hours 345 PLN / 3 pers." at bounding box center [274, 146] width 211 height 10
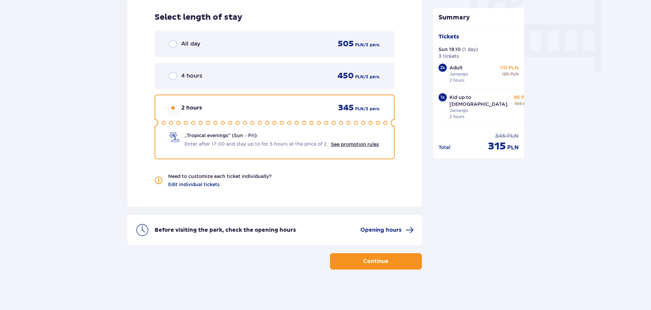
scroll to position [662, 0]
click at [230, 81] on div "4 hours 450 PLN / 3 pers." at bounding box center [274, 75] width 211 height 10
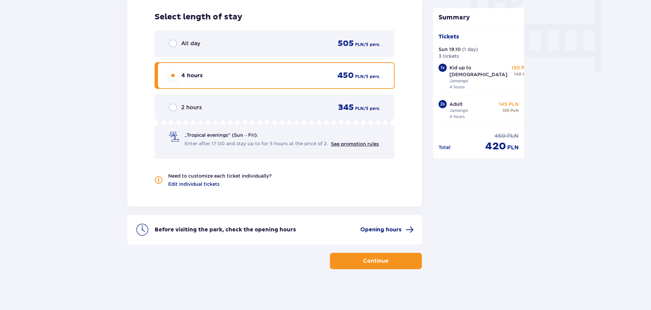
click at [392, 231] on span "Opening hours" at bounding box center [380, 229] width 41 height 7
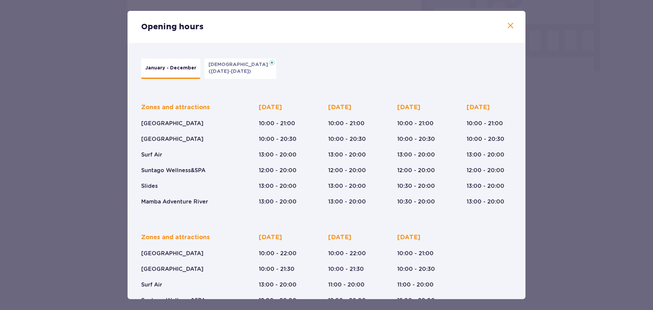
click at [219, 69] on p "([DATE]-[DATE])" at bounding box center [230, 71] width 43 height 7
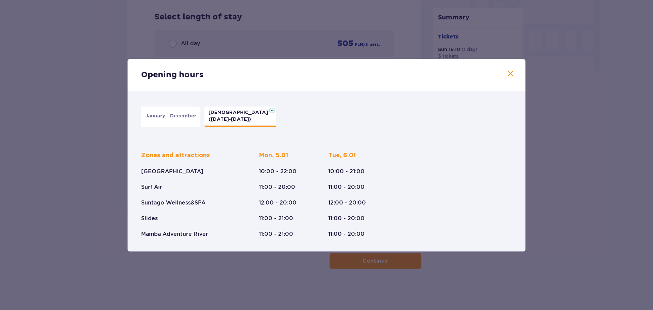
click at [508, 76] on span at bounding box center [511, 74] width 8 height 8
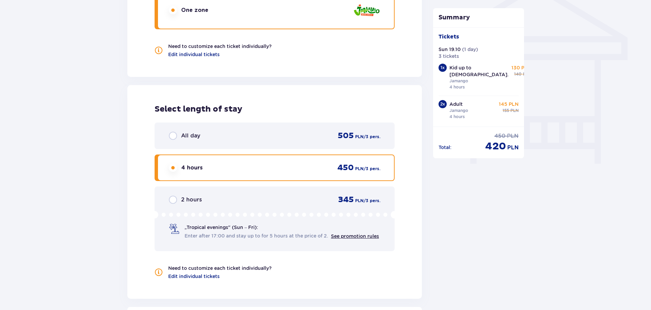
scroll to position [560, 0]
